Goal: Task Accomplishment & Management: Complete application form

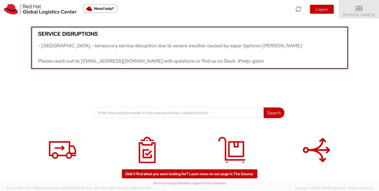
click at [93, 65] on link "Service disruptions - South East Asia - temporary service disruption due to sev…" at bounding box center [189, 47] width 317 height 43
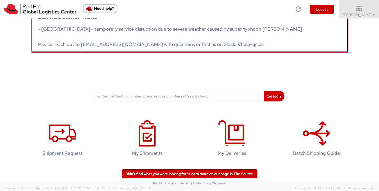
scroll to position [16, 0]
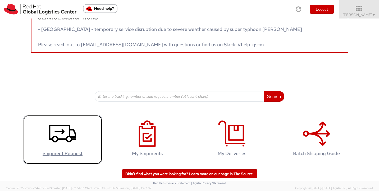
click at [59, 129] on icon at bounding box center [62, 134] width 27 height 26
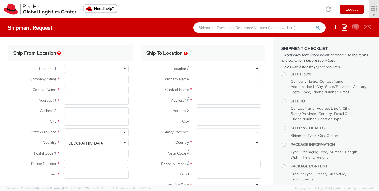
select select "506"
select select
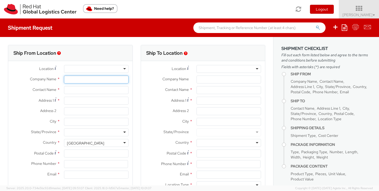
click at [84, 81] on input "Company Name *" at bounding box center [96, 80] width 65 height 8
type input "Red Hat, Inc."
type input "Lisa Argiriou"
type input "100 East Davie Street"
type input "RALEIGH"
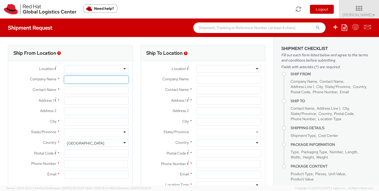
type input "27601"
type input "19198908511"
type input "argiriou@redhat.com"
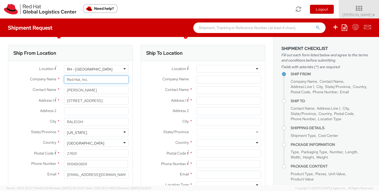
scroll to position [27, 0]
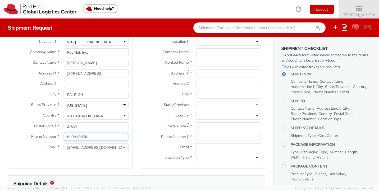
drag, startPoint x: 94, startPoint y: 137, endPoint x: 59, endPoint y: 137, distance: 34.4
click at [59, 137] on div "Phone Number * 19198908511" at bounding box center [70, 137] width 124 height 8
type input "6093322177"
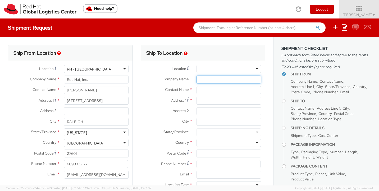
click at [208, 80] on input "Company Name *" at bounding box center [228, 80] width 65 height 8
paste input "ASUG Tech Connect"
type input "ASUG Tech Connect"
click at [219, 92] on input "text" at bounding box center [228, 90] width 65 height 8
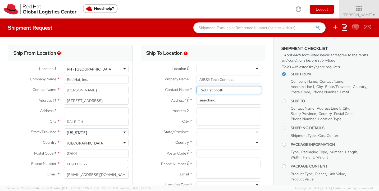
click at [231, 90] on input "Red Hat booth" at bounding box center [228, 90] width 65 height 8
type input "L"
type input "Andrea l"
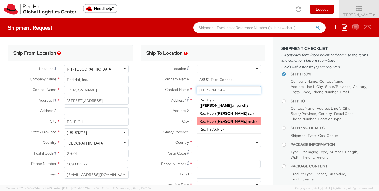
click at [234, 119] on span "Andrea L ynch" at bounding box center [236, 121] width 39 height 5
type input "Red Hat"
type input "Andrea Lynch"
type input "alynch@redhat.com"
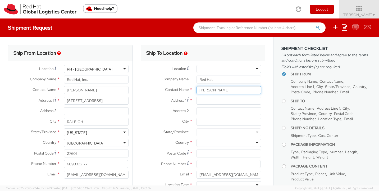
type input "Andrea Lynch"
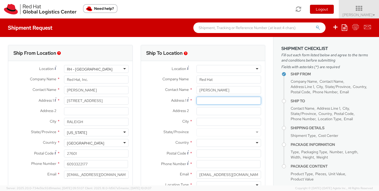
click at [220, 101] on input "Address 1 *" at bounding box center [228, 101] width 65 height 8
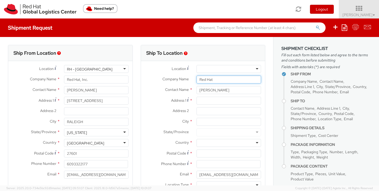
click at [223, 81] on input "Red Hat" at bounding box center [228, 80] width 65 height 8
drag, startPoint x: 228, startPoint y: 81, endPoint x: 179, endPoint y: 81, distance: 48.9
click at [179, 81] on div "Company Name * Red Hat" at bounding box center [203, 80] width 124 height 8
paste input "ASUG Tech Connect"
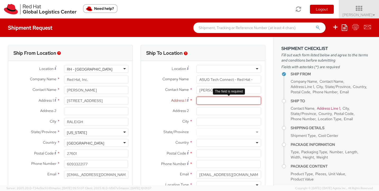
click at [220, 100] on input "Address 1 *" at bounding box center [228, 101] width 65 height 8
click at [257, 77] on input "ASUG Tech Connect - Red Hat -" at bounding box center [228, 80] width 65 height 8
click at [251, 80] on input "ASUG Tech Connect - Red Hat - 502" at bounding box center [228, 80] width 65 height 8
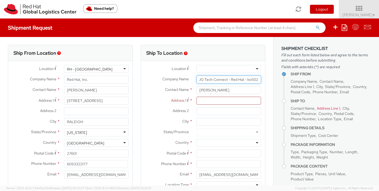
scroll to position [0, 7]
type input "ASUG Tech Connect - Red Hat - booth 502"
click at [222, 101] on input "Address 1 *" at bounding box center [228, 101] width 65 height 8
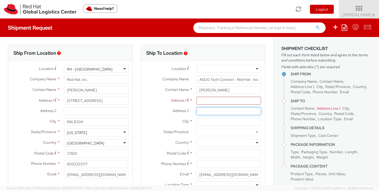
click at [205, 112] on input "Address 2 *" at bounding box center [228, 111] width 65 height 8
paste input "C/O Crane / Freeman"
type input "C/O Crane / Freeman"
click at [210, 104] on input "Address 1 *" at bounding box center [228, 101] width 65 height 8
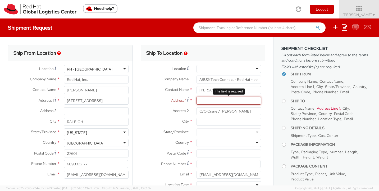
paste input "2360 Airport North Dr"
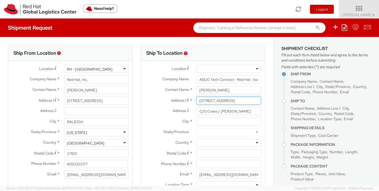
type input "2360 Airport North Dr"
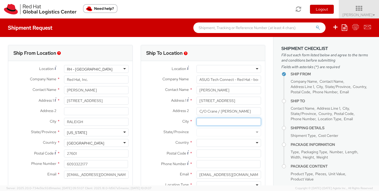
click at [215, 124] on input "City *" at bounding box center [228, 122] width 65 height 8
paste input "Hebron, KY 41048"
type input "Hebron, KY 41048"
click at [215, 133] on div at bounding box center [228, 133] width 65 height 8
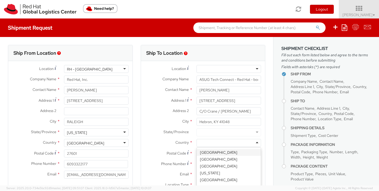
click at [215, 143] on div at bounding box center [228, 143] width 65 height 8
type input "united"
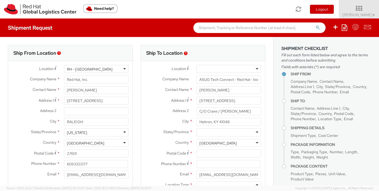
click at [218, 132] on div at bounding box center [228, 133] width 65 height 8
type input "kent"
click at [214, 152] on input "Postal Code *" at bounding box center [228, 154] width 65 height 8
type input "41048"
drag, startPoint x: 210, startPoint y: 123, endPoint x: 251, endPoint y: 123, distance: 40.7
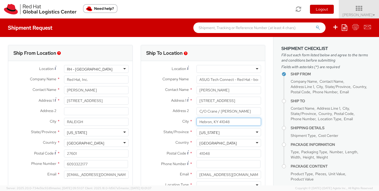
click at [251, 123] on input "Hebron, KY 41048" at bounding box center [228, 122] width 65 height 8
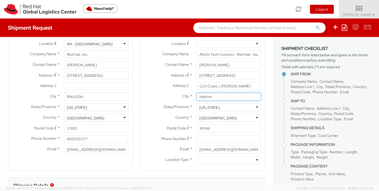
type input "Hebron"
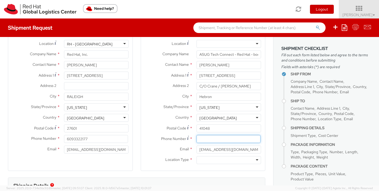
click at [215, 141] on input at bounding box center [228, 139] width 64 height 8
type input "6093322177"
click at [215, 160] on div at bounding box center [228, 160] width 65 height 8
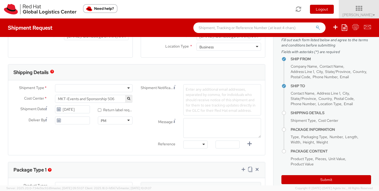
scroll to position [140, 0]
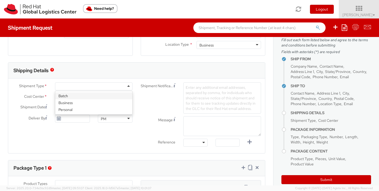
click at [109, 84] on div at bounding box center [94, 86] width 78 height 8
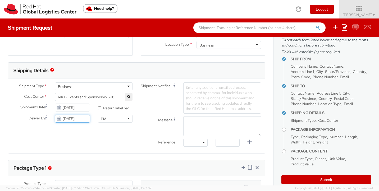
click at [76, 118] on input "10/09/2025" at bounding box center [72, 119] width 35 height 8
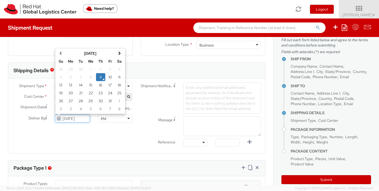
click at [76, 118] on input "10/09/2025" at bounding box center [72, 119] width 35 height 8
click at [101, 93] on td "23" at bounding box center [101, 93] width 10 height 8
type input "10/23/2025"
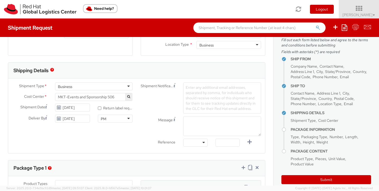
click at [220, 88] on span "Enter any additional email addresses, separated by comma, for individuals who s…" at bounding box center [221, 98] width 70 height 26
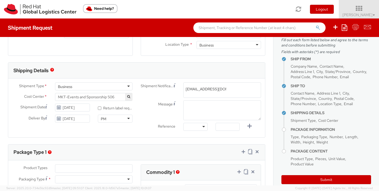
type input "largiriou@redhat.com"
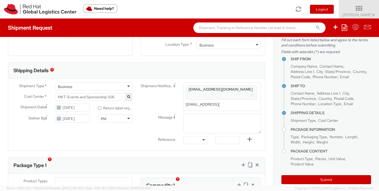
type input "mraketic@redhat.com"
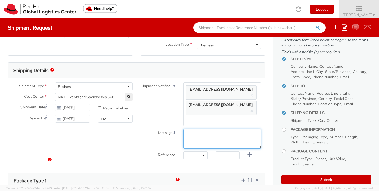
click at [215, 129] on textarea "Message" at bounding box center [222, 139] width 78 height 20
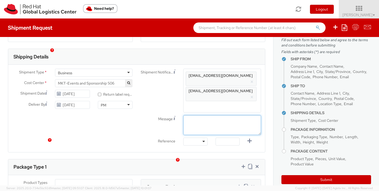
scroll to position [160, 0]
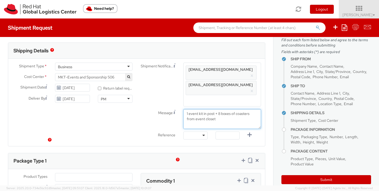
type textarea "1 event kit in post + 8 boxes of coasters from event closet"
click at [112, 101] on div "PM" at bounding box center [115, 99] width 35 height 8
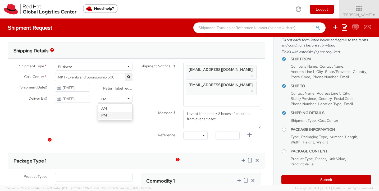
click at [154, 109] on label "Message" at bounding box center [158, 112] width 43 height 6
click at [183, 109] on textarea "1 event kit in post + 8 boxes of coasters from event closet" at bounding box center [222, 119] width 78 height 20
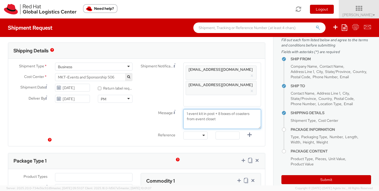
click at [227, 109] on textarea "1 event kit in post + 8 boxes of coasters from event closet" at bounding box center [222, 119] width 78 height 20
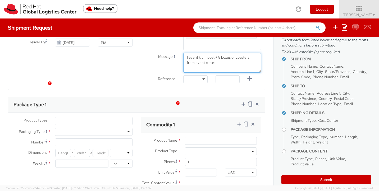
scroll to position [217, 0]
click at [76, 117] on ul at bounding box center [93, 121] width 77 height 8
click at [75, 117] on ul at bounding box center [93, 121] width 77 height 8
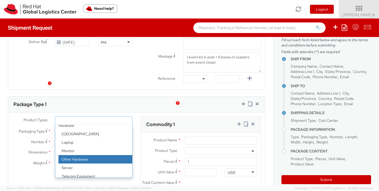
scroll to position [23, 0]
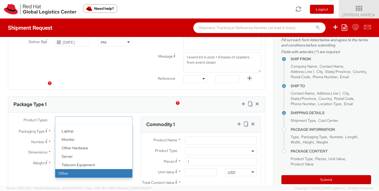
select select "OTHER"
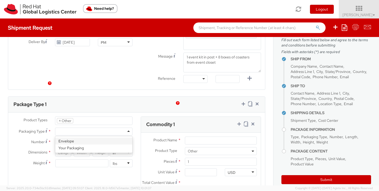
click at [67, 128] on div at bounding box center [94, 132] width 78 height 8
type input "1"
type input "9.5"
type input "12.5"
type input "0.25"
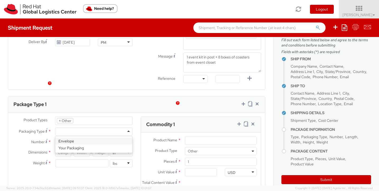
type input "1"
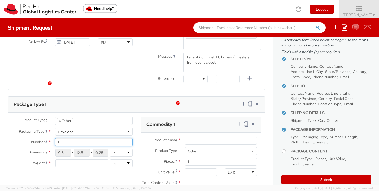
click at [69, 138] on input "1" at bounding box center [94, 142] width 78 height 8
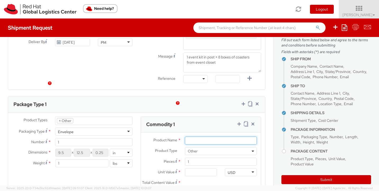
click at [207, 137] on input "Product Name *" at bounding box center [221, 141] width 72 height 8
type input "event kit"
click at [199, 168] on input "Unit Value *" at bounding box center [201, 172] width 32 height 8
type input "5.00"
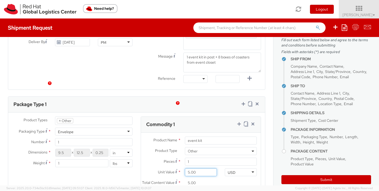
type input "50.00"
type input "500.00"
click at [229, 179] on div "Total Content Value * 500.00" at bounding box center [201, 184] width 120 height 11
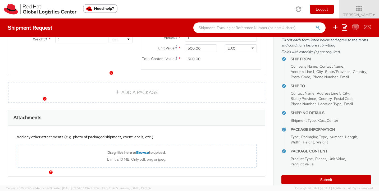
scroll to position [343, 0]
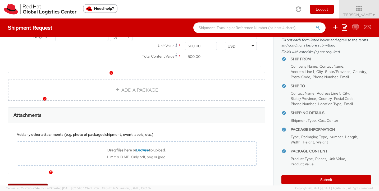
click at [19, 184] on link "Submit" at bounding box center [28, 189] width 40 height 11
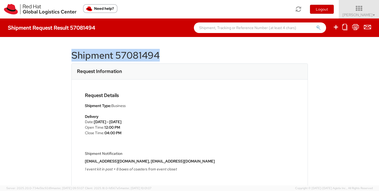
drag, startPoint x: 64, startPoint y: 56, endPoint x: 213, endPoint y: 56, distance: 149.4
click at [213, 56] on div "Shipment 57081494 Request Information Request Details Shipment Type: Business D…" at bounding box center [189, 111] width 379 height 149
